Goal: Task Accomplishment & Management: Manage account settings

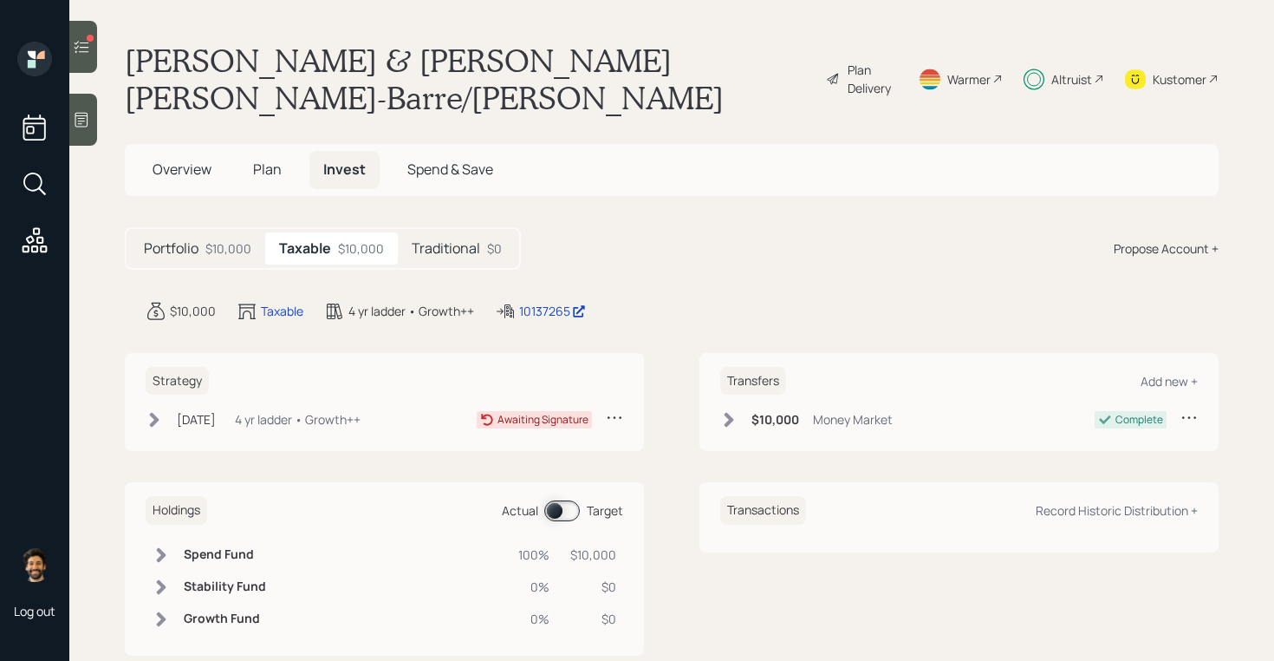
click at [439, 232] on div "Traditional $0" at bounding box center [457, 248] width 118 height 32
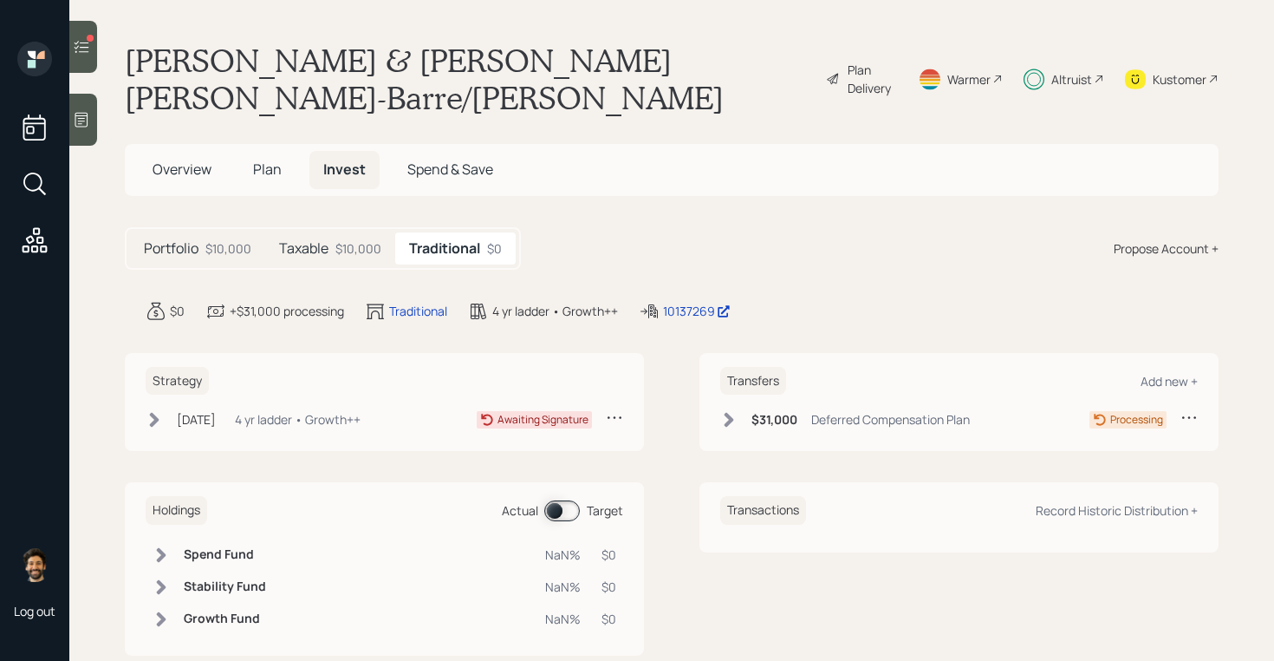
click at [339, 239] on div "$10,000" at bounding box center [359, 248] width 46 height 18
